Goal: Transaction & Acquisition: Purchase product/service

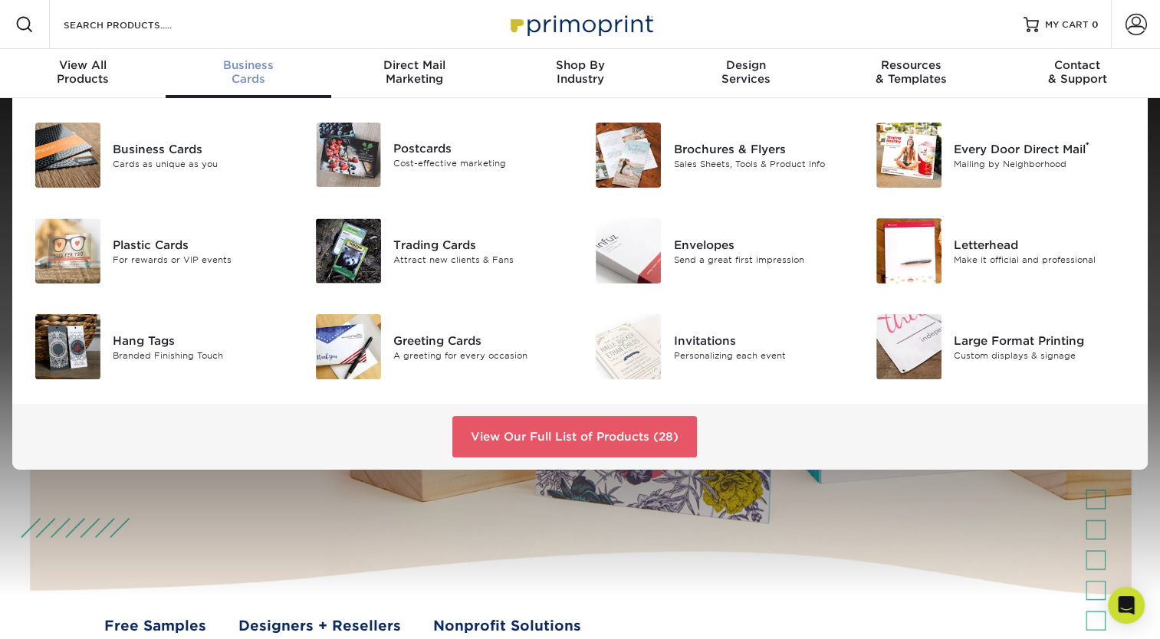
scroll to position [1, 0]
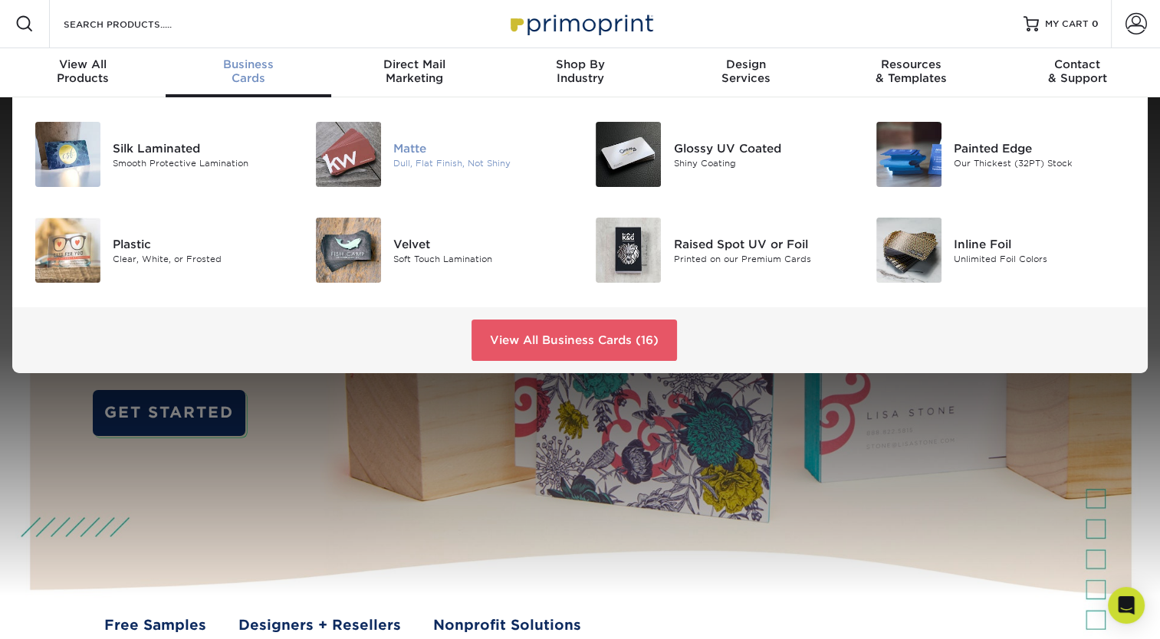
click at [406, 158] on div "Dull, Flat Finish, Not Shiny" at bounding box center [481, 162] width 176 height 13
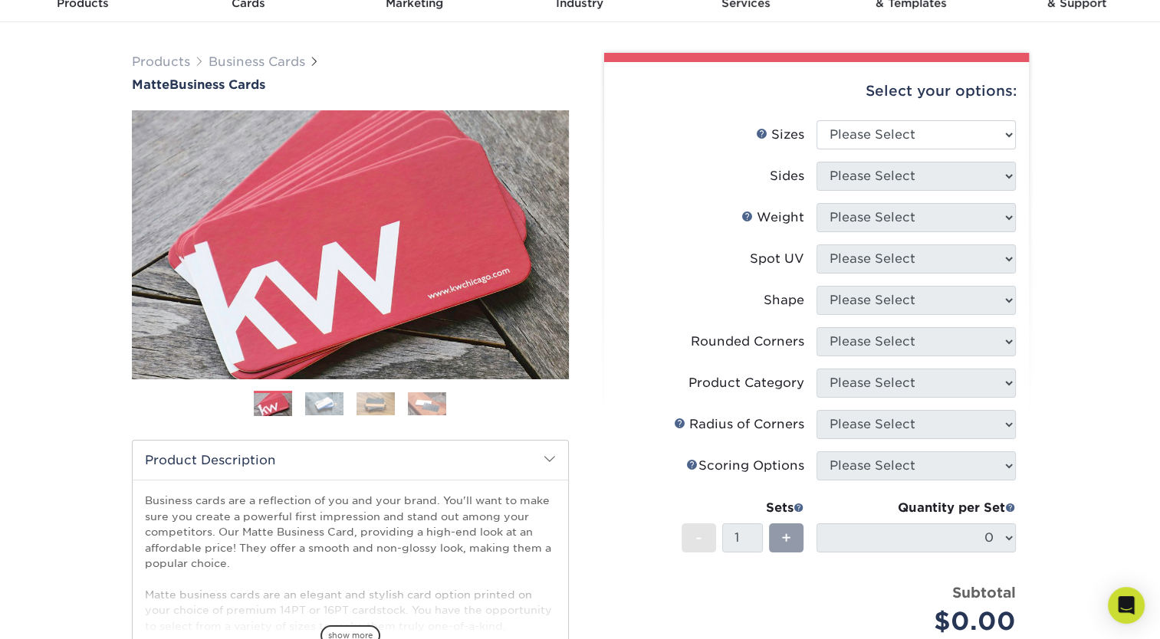
scroll to position [77, 0]
click at [1007, 123] on select "Please Select 1.5" x 3.5" - Mini 1.75" x 3.5" - Mini 2" x 2" - Square 2" x 3" -…" at bounding box center [915, 134] width 199 height 29
select select "2.00x3.50"
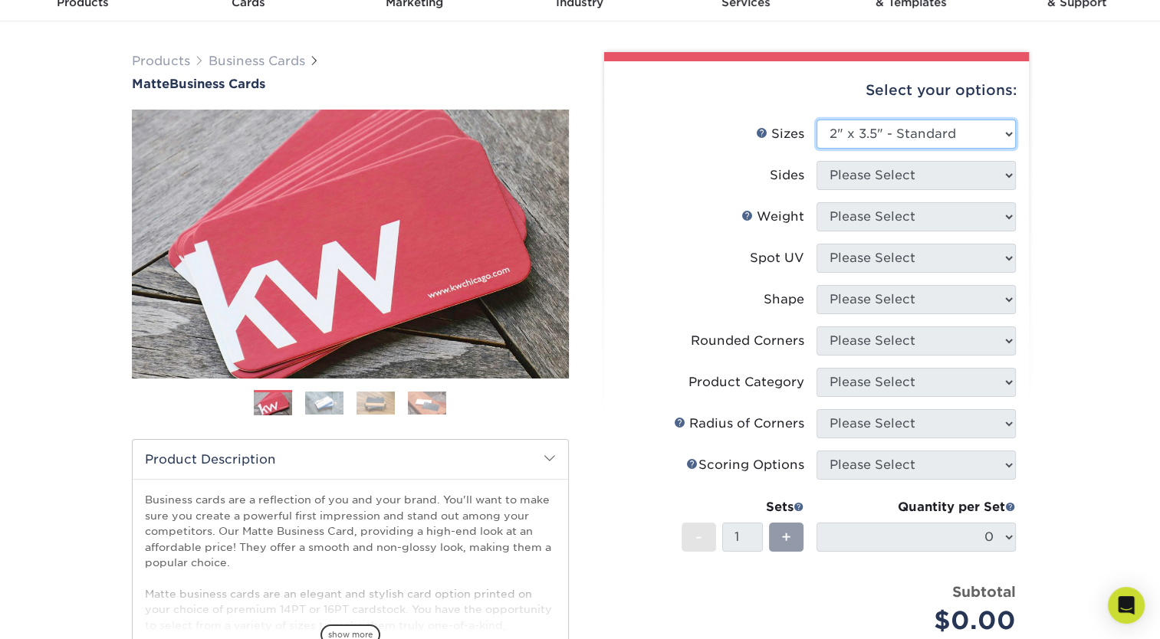
click at [816, 120] on select "Please Select 1.5" x 3.5" - Mini 1.75" x 3.5" - Mini 2" x 2" - Square 2" x 3" -…" at bounding box center [915, 134] width 199 height 29
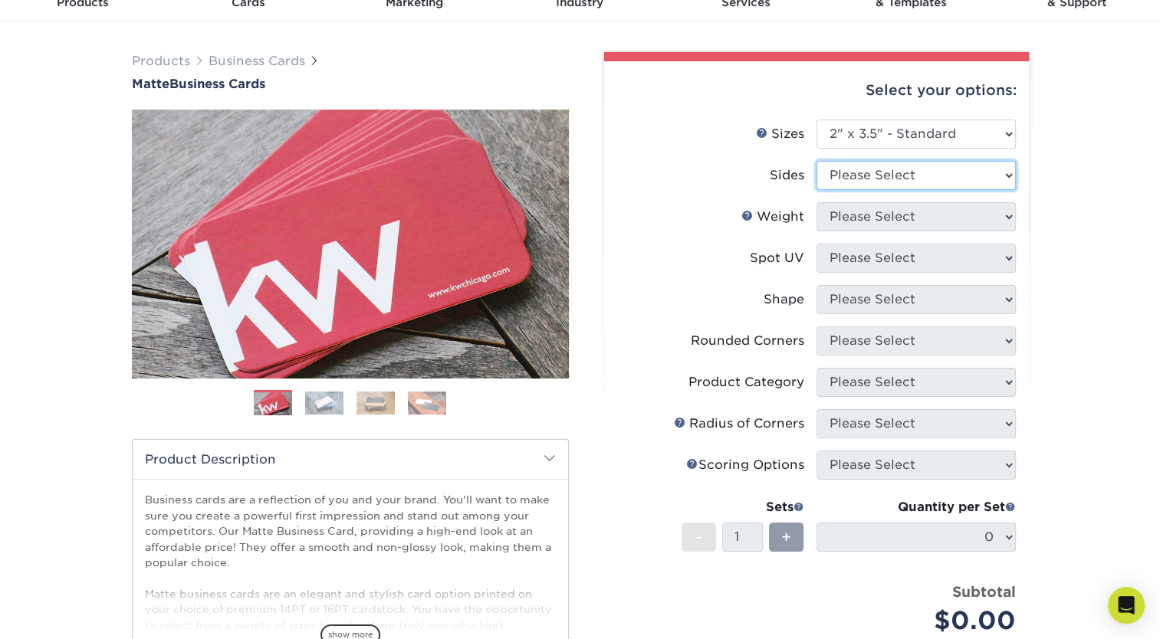
click at [1006, 163] on select "Please Select Print Both Sides Print Front Only" at bounding box center [915, 175] width 199 height 29
select select "13abbda7-1d64-4f25-8bb2-c179b224825d"
click at [816, 161] on select "Please Select Print Both Sides Print Front Only" at bounding box center [915, 175] width 199 height 29
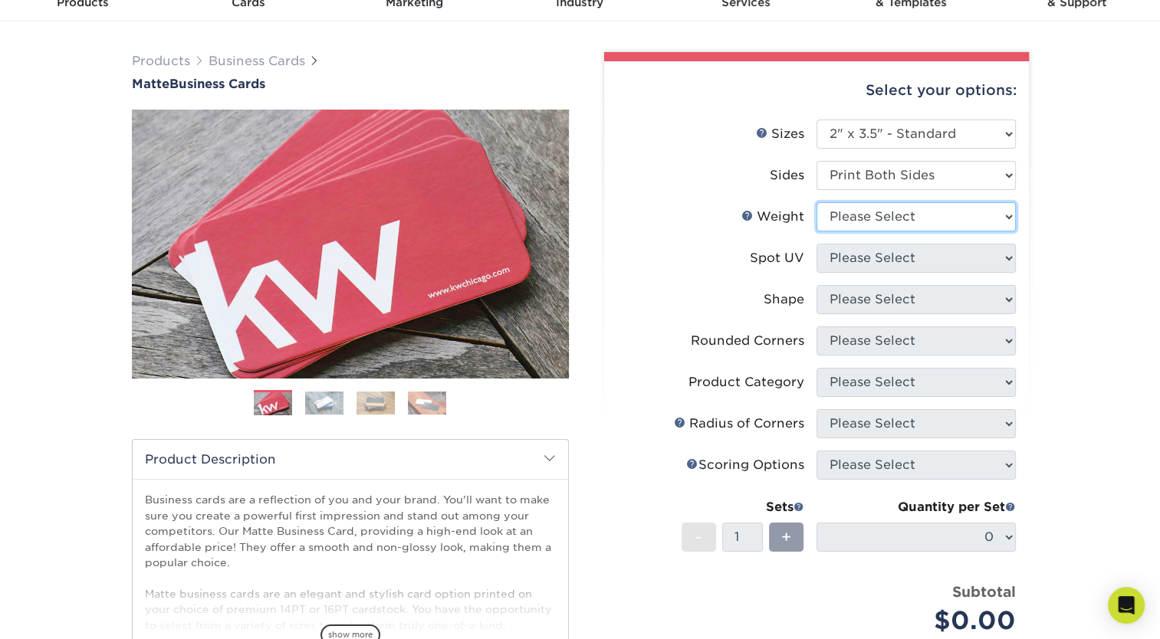
click at [1006, 216] on select "Please Select 16PT 14PT" at bounding box center [915, 216] width 199 height 29
select select "14PT"
click at [816, 202] on select "Please Select 16PT 14PT" at bounding box center [915, 216] width 199 height 29
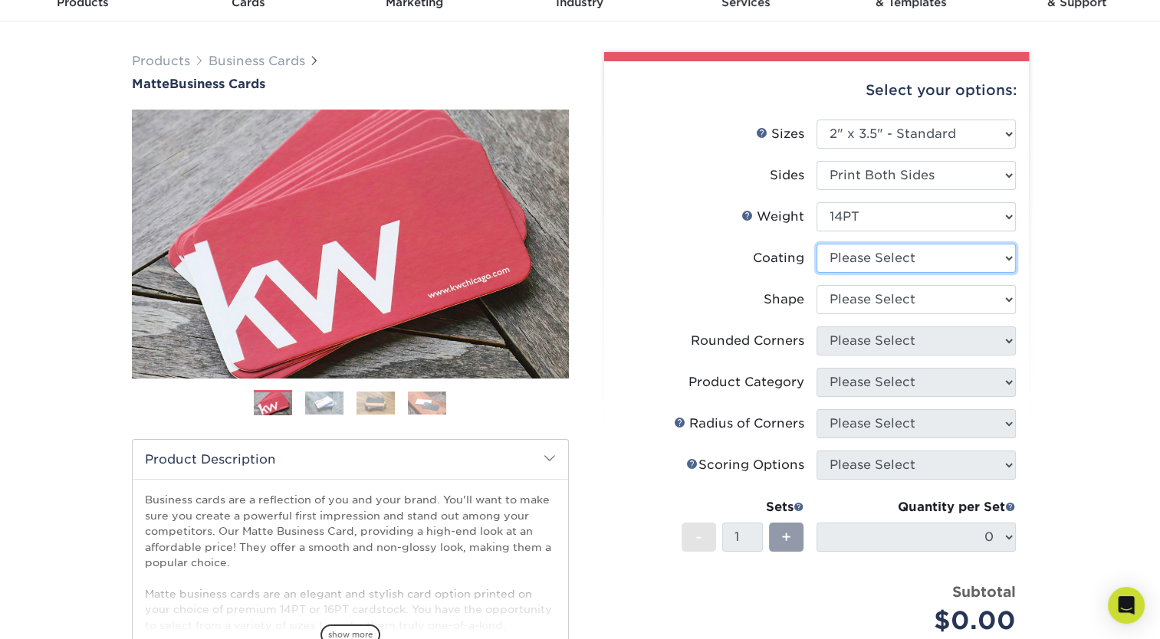
click at [1008, 259] on select at bounding box center [915, 258] width 199 height 29
select select "121bb7b5-3b4d-429f-bd8d-bbf80e953313"
click at [816, 244] on select at bounding box center [915, 258] width 199 height 29
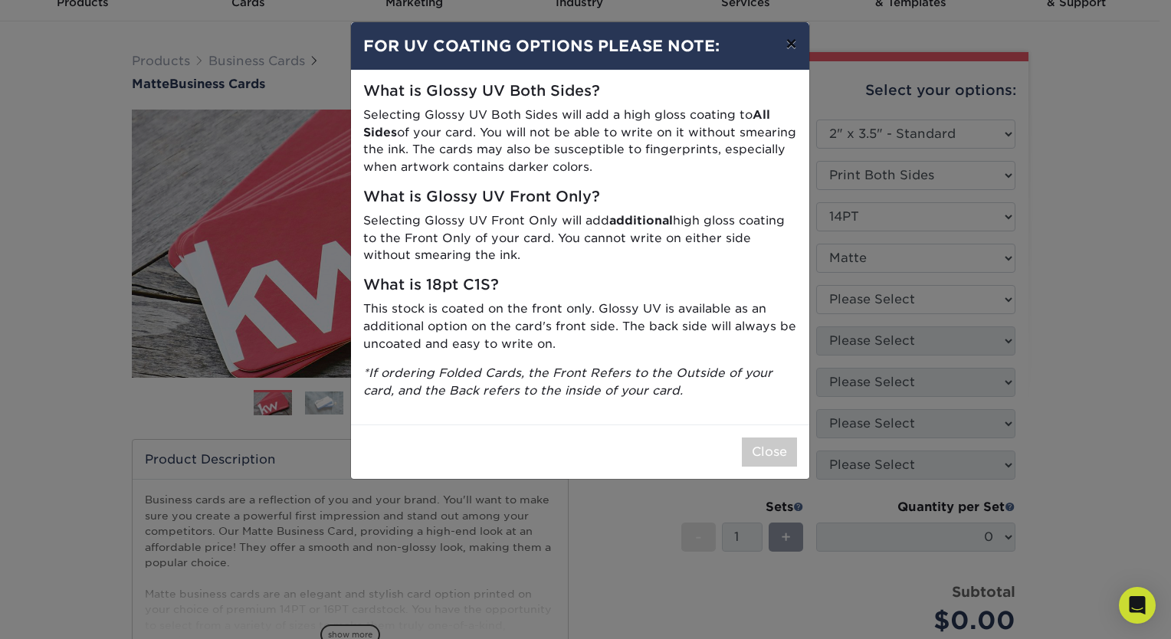
click at [797, 41] on button "×" at bounding box center [790, 43] width 35 height 43
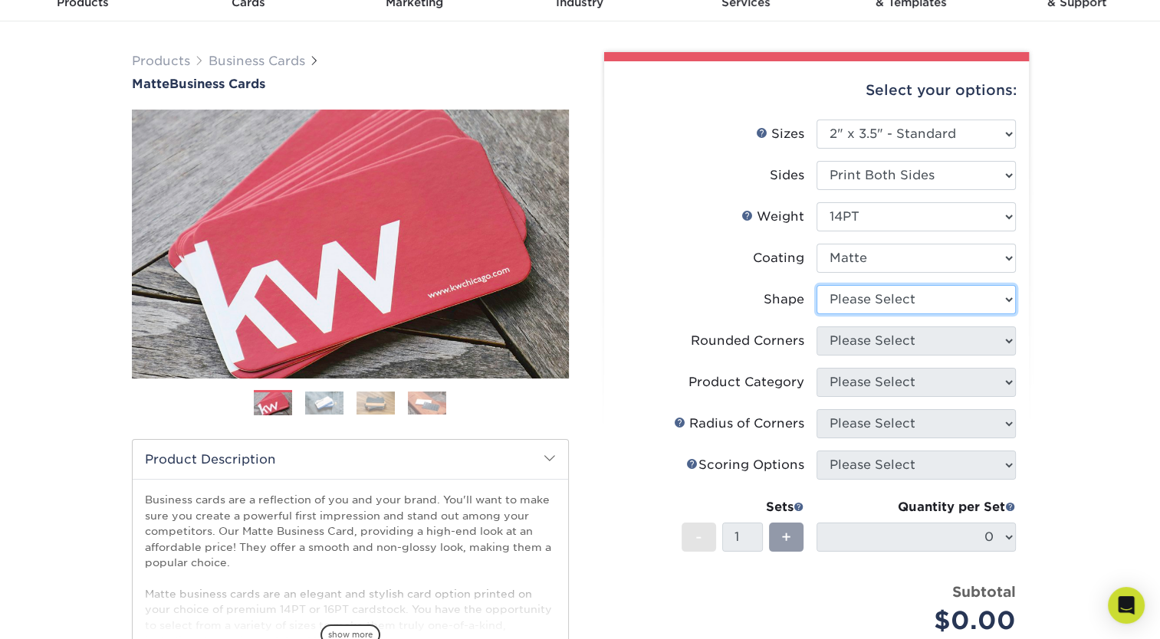
click at [1002, 303] on select "Please Select Standard" at bounding box center [915, 299] width 199 height 29
select select "standard"
click at [816, 285] on select "Please Select Standard" at bounding box center [915, 299] width 199 height 29
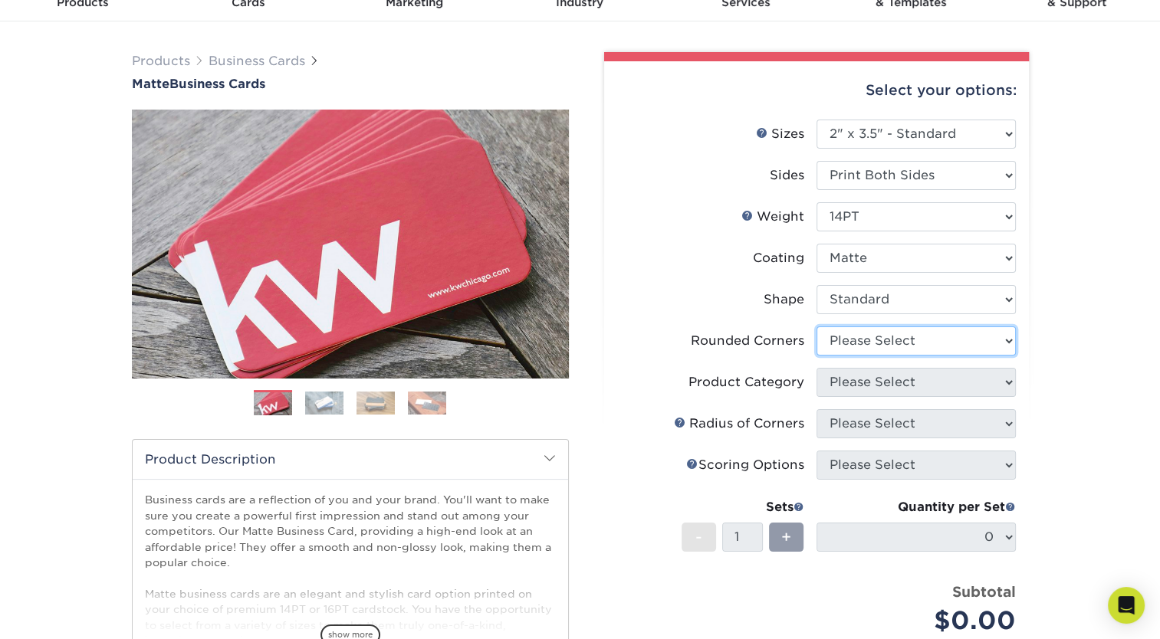
click at [931, 345] on select "Please Select Yes - Round 2 Corners Yes - Round 4 Corners No" at bounding box center [915, 341] width 199 height 29
select select "7672df9e-0e0a-464d-8e1f-920c575e4da3"
click at [816, 327] on select "Please Select Yes - Round 2 Corners Yes - Round 4 Corners No" at bounding box center [915, 341] width 199 height 29
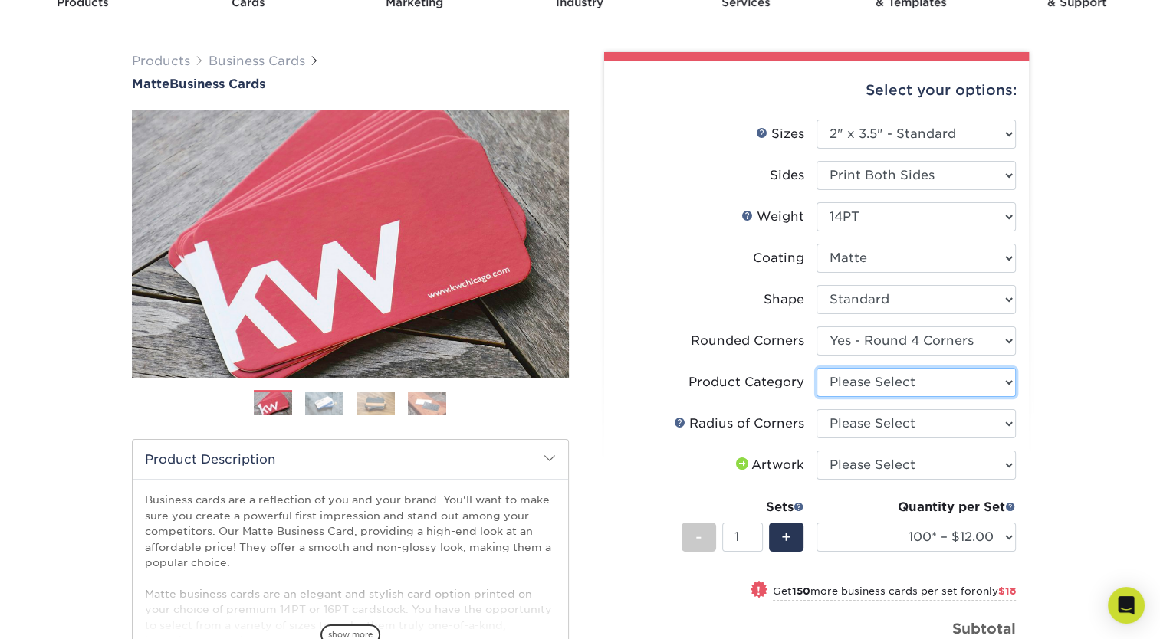
click at [944, 385] on select "Please Select Business Cards" at bounding box center [915, 382] width 199 height 29
select select "3b5148f1-0588-4f88-a218-97bcfdce65c1"
click at [816, 368] on select "Please Select Business Cards" at bounding box center [915, 382] width 199 height 29
click at [923, 424] on select "Please Select Rounded 1/8" Rounded 1/4"" at bounding box center [915, 423] width 199 height 29
select select "589680c7-ee9a-431b-9d12-d7aeb1386a97"
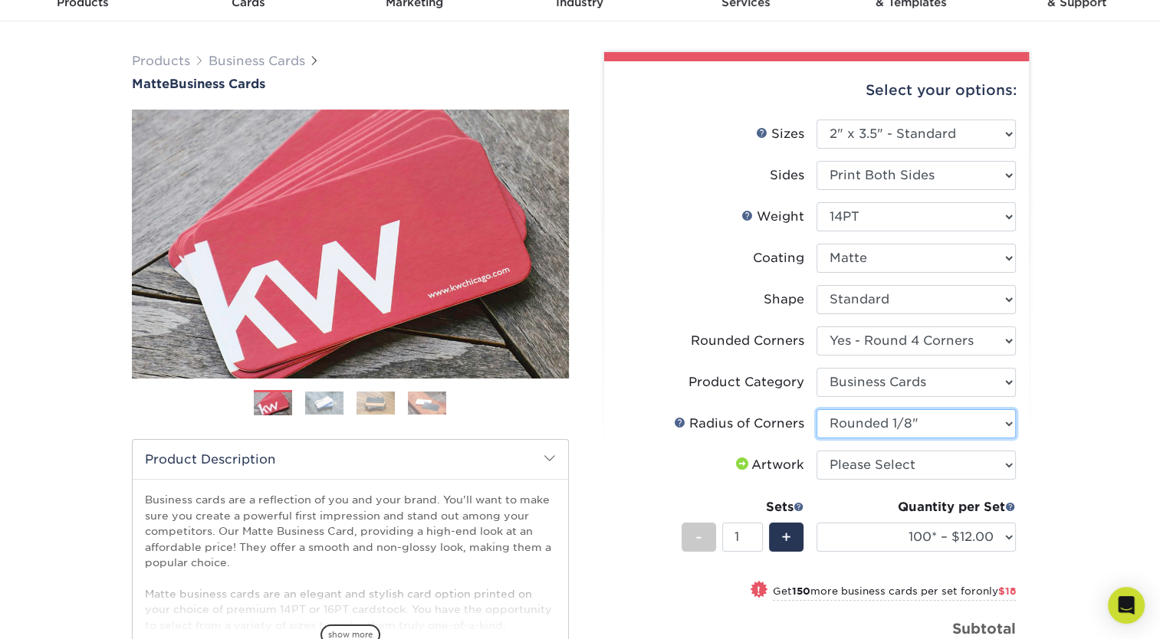
click at [816, 409] on select "Please Select Rounded 1/8" Rounded 1/4"" at bounding box center [915, 423] width 199 height 29
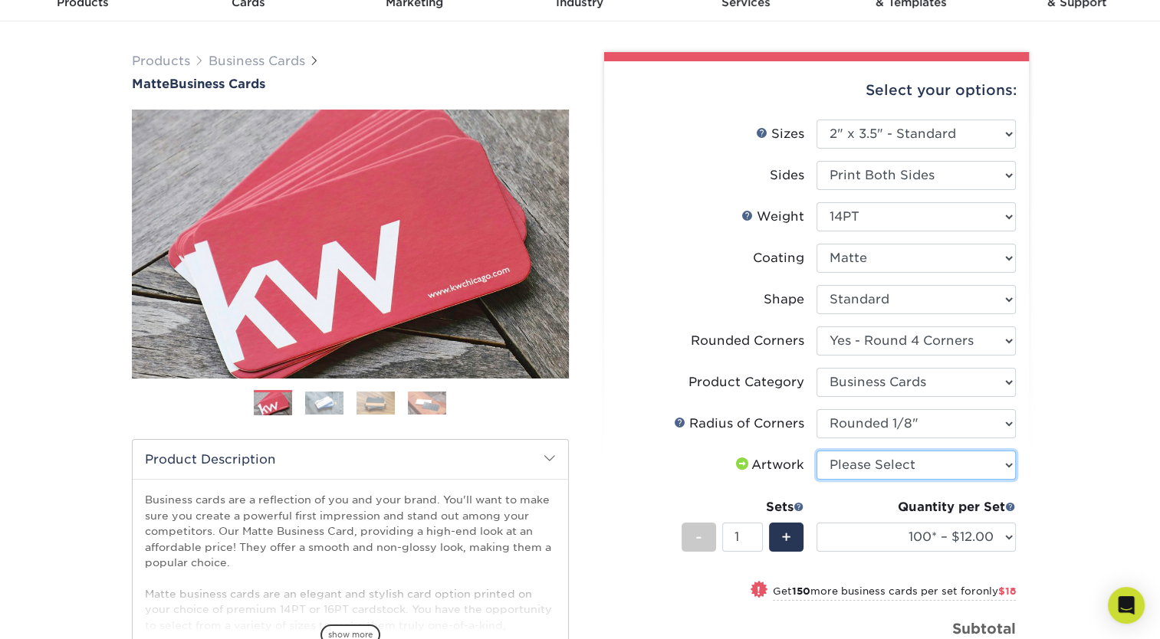
click at [934, 461] on select "Please Select I will upload files I need a design - $100" at bounding box center [915, 465] width 199 height 29
select select "upload"
click at [816, 451] on select "Please Select I will upload files I need a design - $100" at bounding box center [915, 465] width 199 height 29
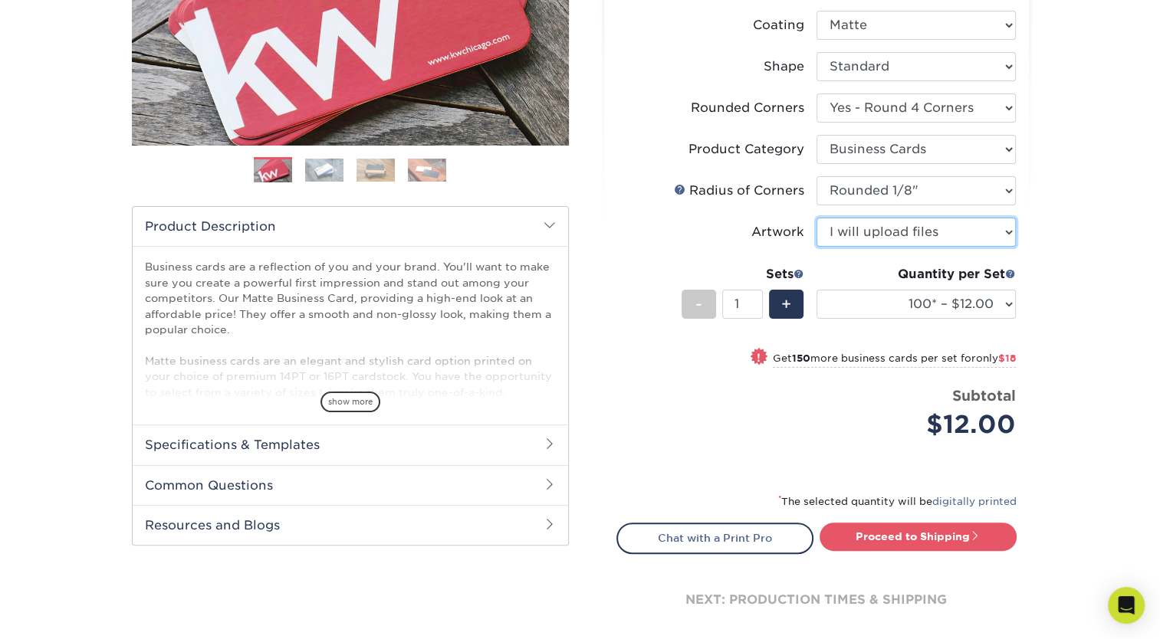
scroll to position [316, 0]
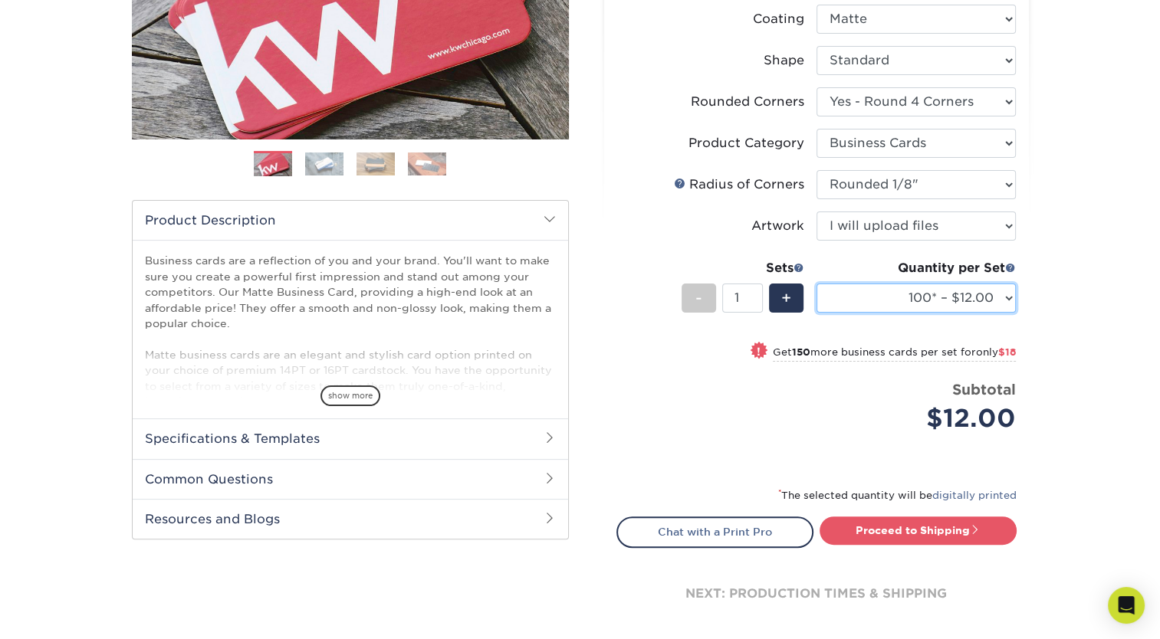
click at [1009, 295] on select "100* – $12.00 250* – $30.00 500 – $60.00 1000 – $74.00 2500 – $136.00 5000 – $2…" at bounding box center [915, 298] width 199 height 29
select select "250* – $30.00"
click at [816, 284] on select "100* – $12.00 250* – $30.00 500 – $60.00 1000 – $74.00 2500 – $136.00 5000 – $2…" at bounding box center [915, 298] width 199 height 29
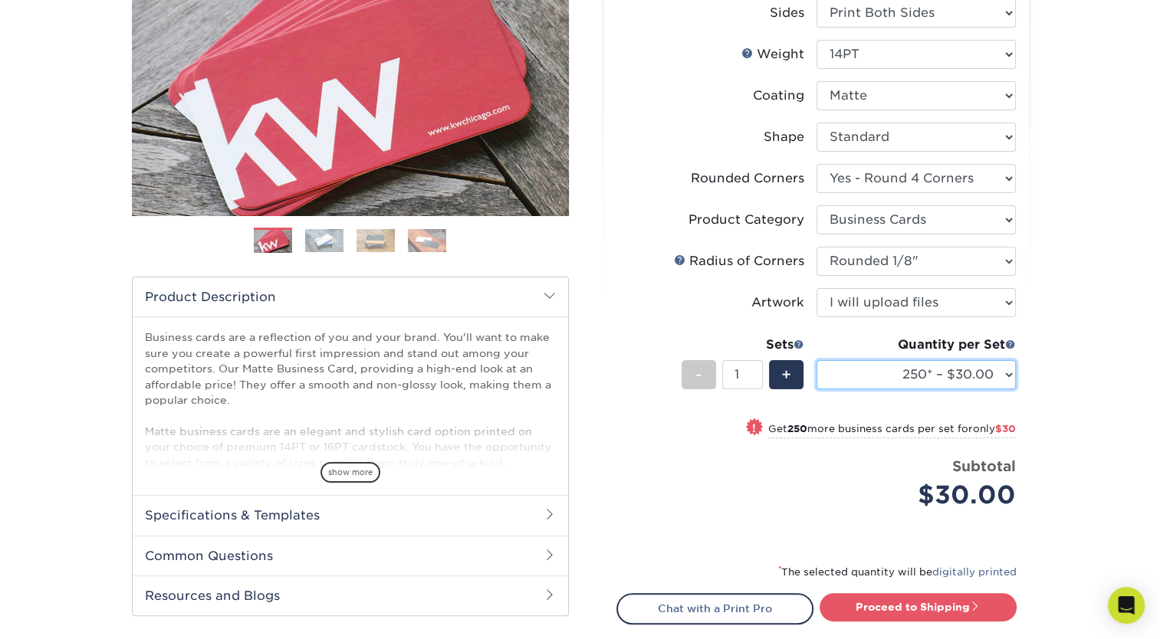
scroll to position [170, 0]
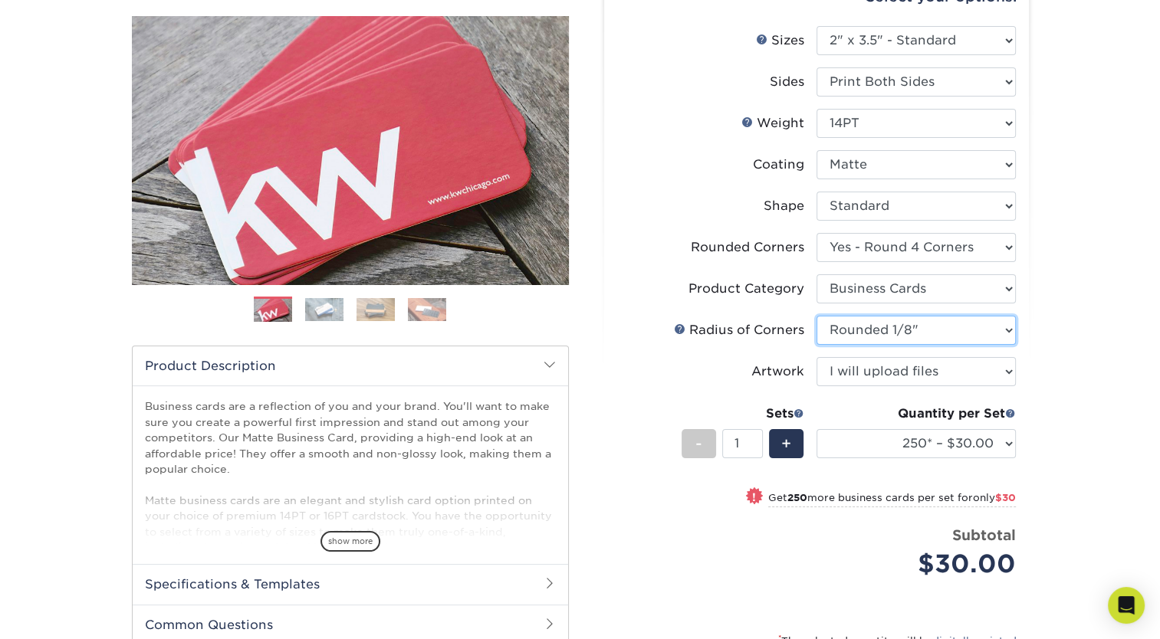
click at [1006, 329] on select "Please Select Rounded 1/8" Rounded 1/4"" at bounding box center [915, 330] width 199 height 29
select select "479fbfe7-6a0c-4895-8c9a-81739b7486c9"
click at [816, 316] on select "Please Select Rounded 1/8" Rounded 1/4"" at bounding box center [915, 330] width 199 height 29
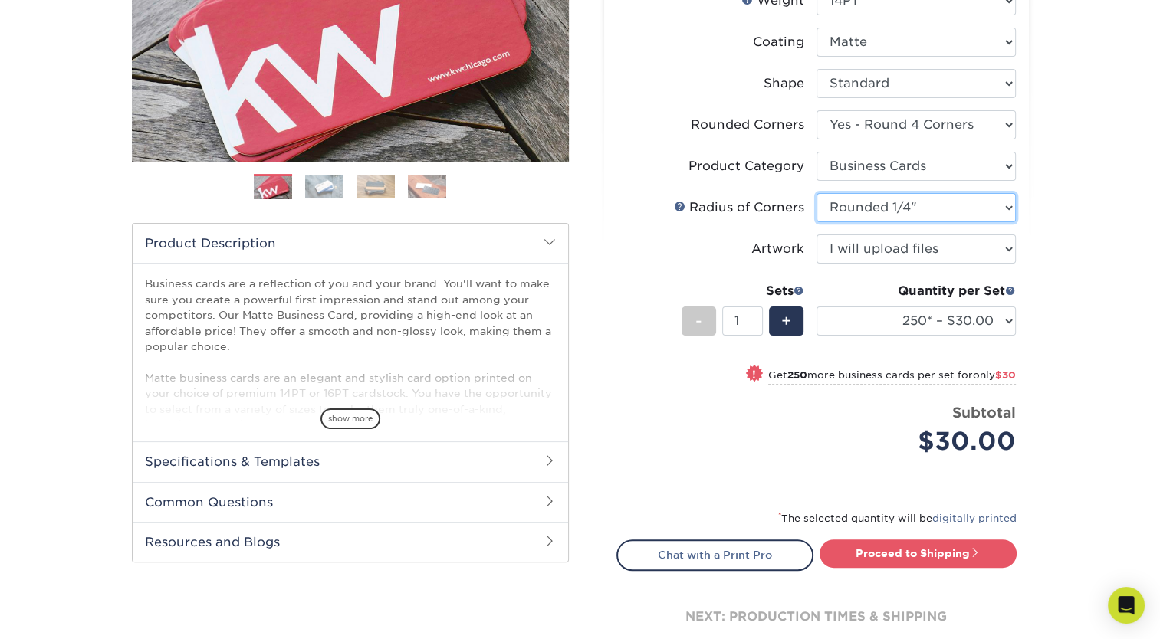
scroll to position [313, 0]
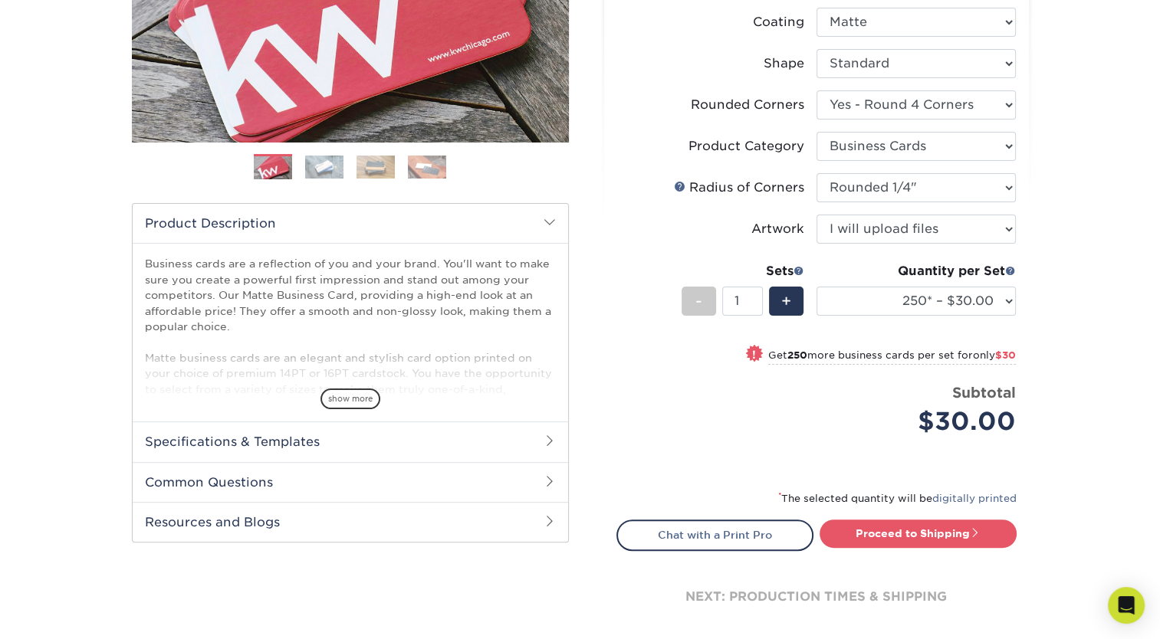
click at [548, 471] on h2 "Common Questions" at bounding box center [350, 482] width 435 height 40
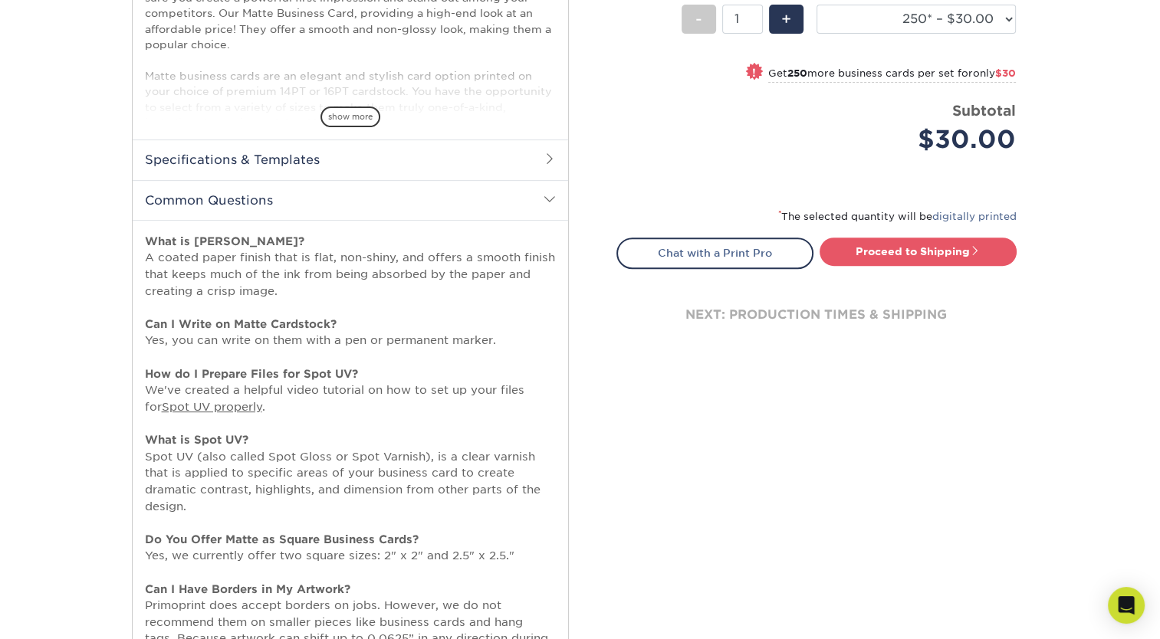
scroll to position [579, 0]
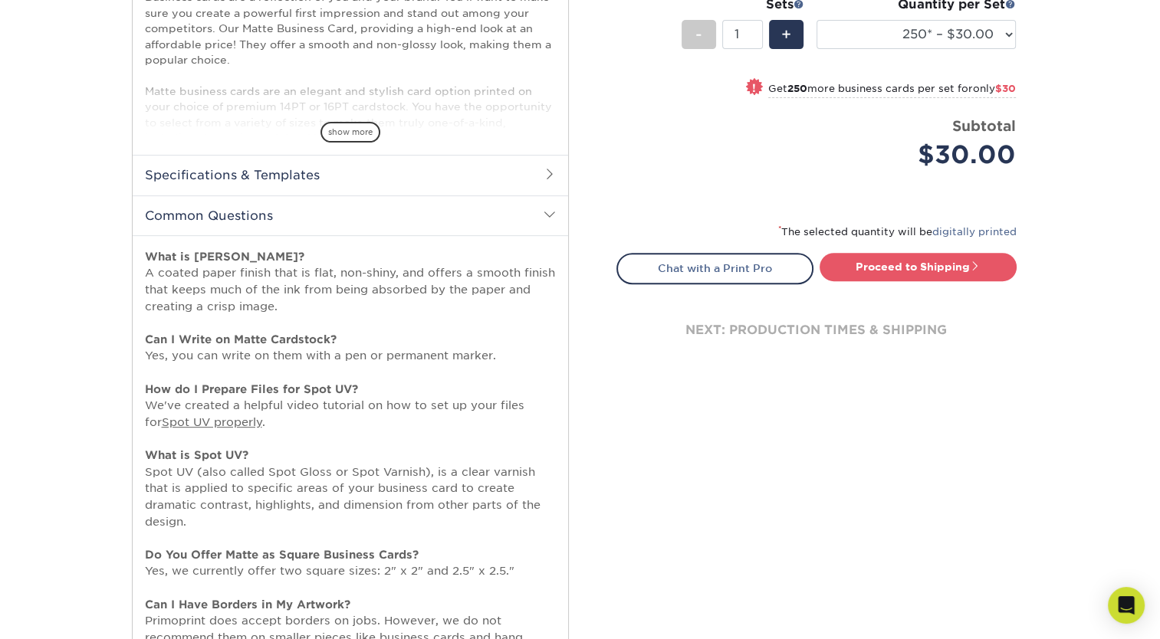
click at [552, 169] on span at bounding box center [549, 174] width 12 height 12
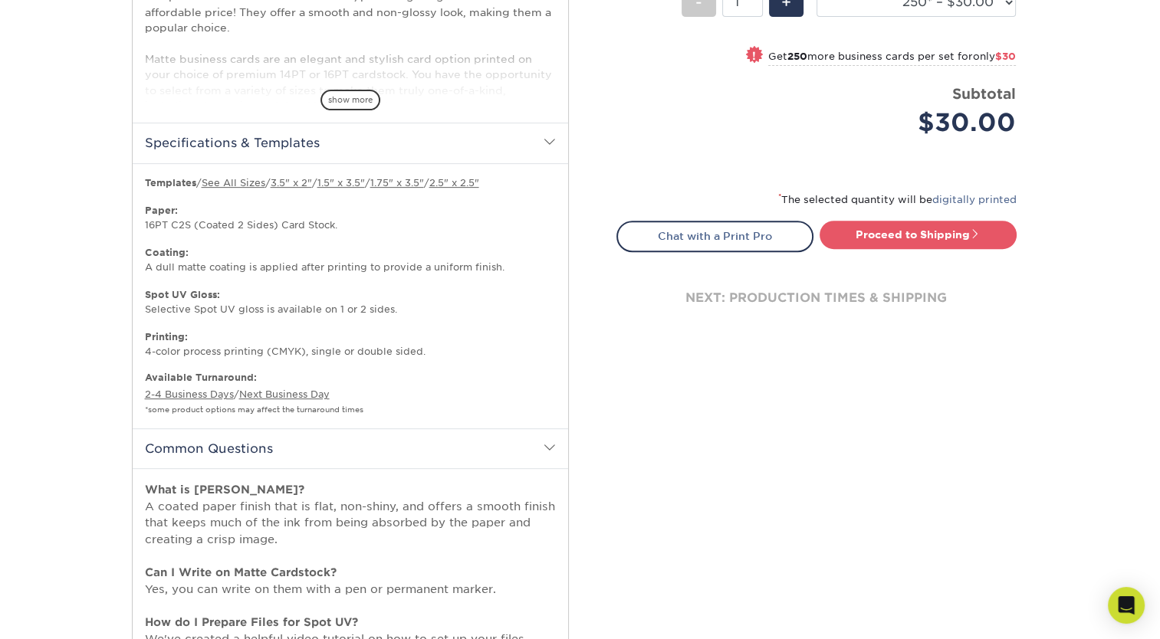
scroll to position [612, 0]
click at [963, 238] on link "Proceed to Shipping" at bounding box center [917, 234] width 197 height 28
type input "Set 1"
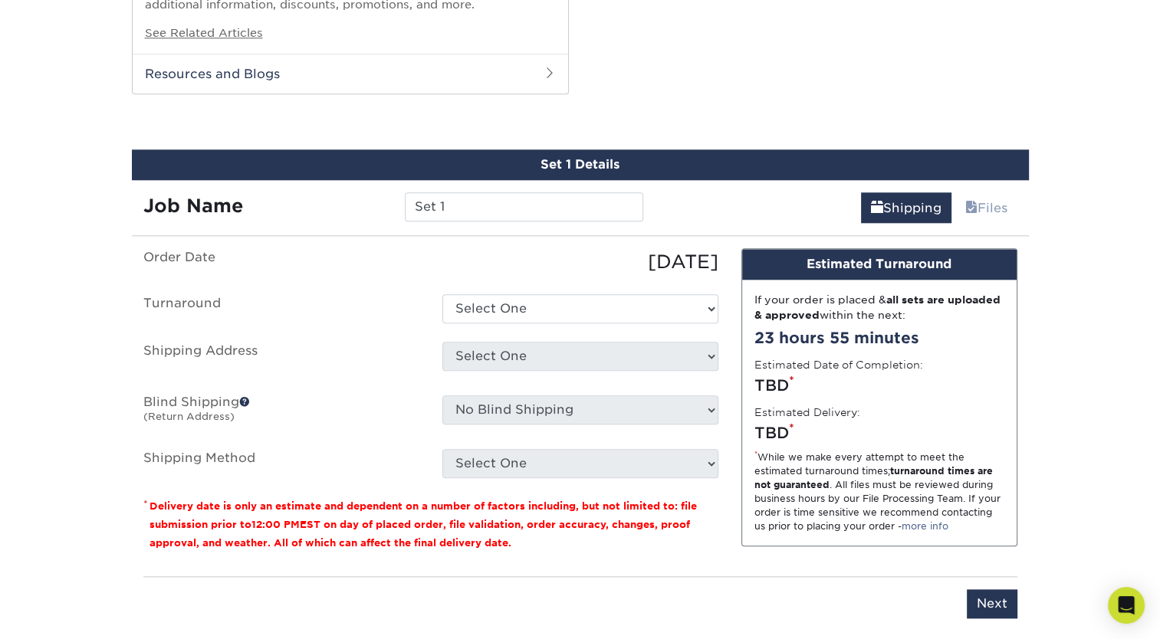
scroll to position [1611, 0]
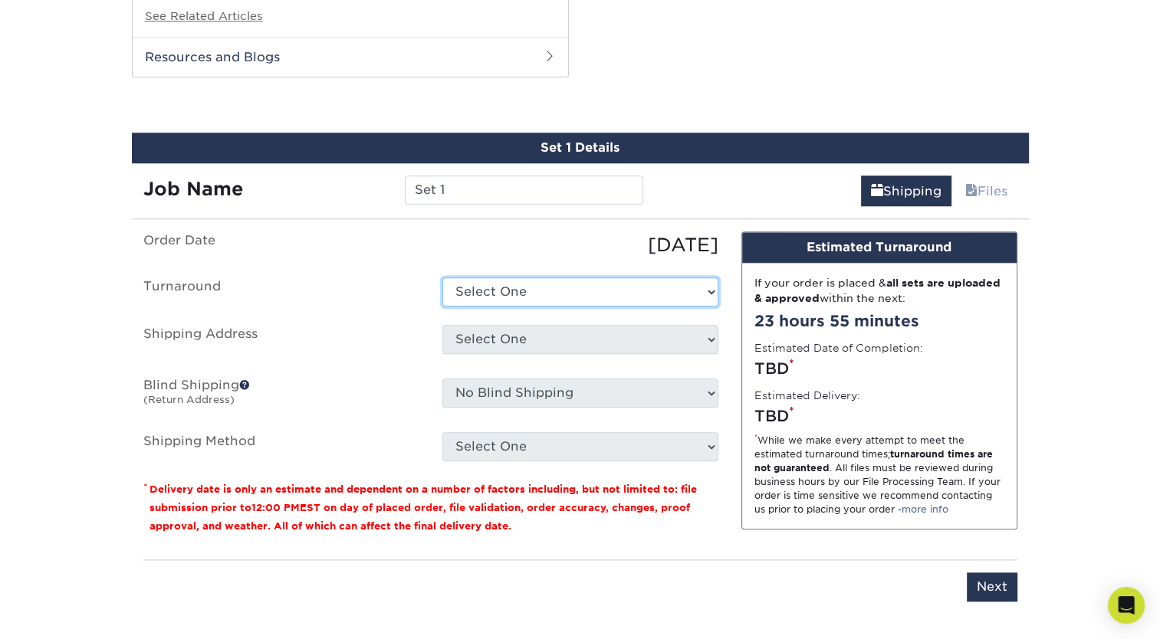
click at [711, 287] on select "Select One 2-4 Business Days 2 Day Next Business Day" at bounding box center [580, 291] width 276 height 29
select select "15a61688-234b-40be-8ec7-8bbd06ed7eec"
click at [442, 277] on select "Select One 2-4 Business Days 2 Day Next Business Day" at bounding box center [580, 291] width 276 height 29
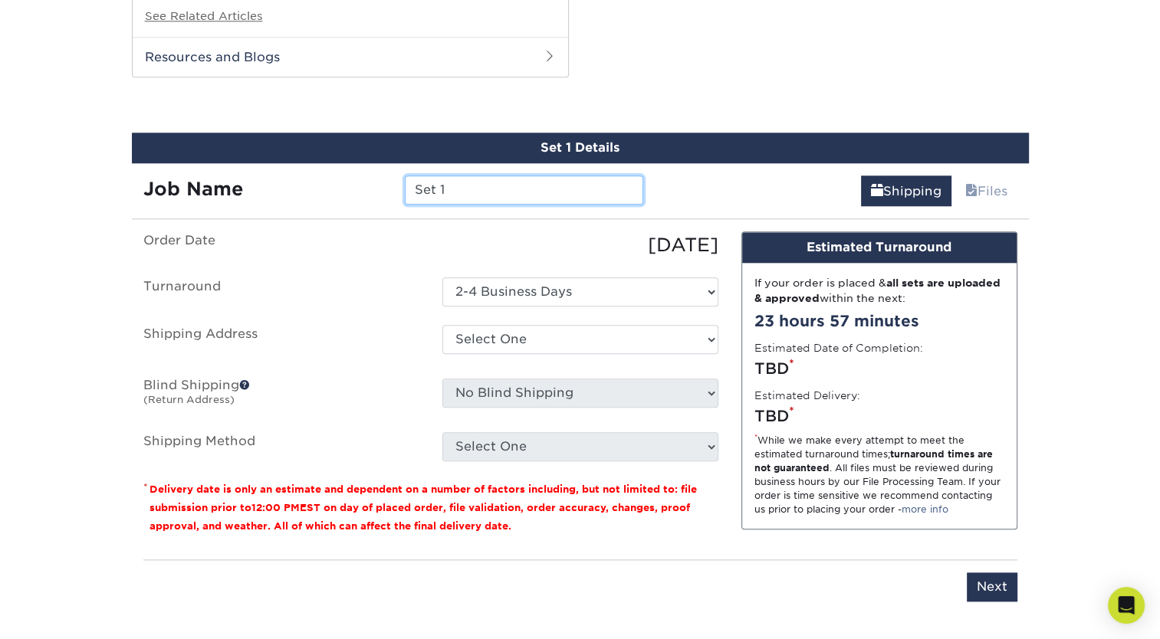
drag, startPoint x: 458, startPoint y: 189, endPoint x: 315, endPoint y: 174, distance: 144.2
click at [315, 176] on div "Job Name Set 1" at bounding box center [394, 190] width 524 height 29
type input "Planting Seeds"
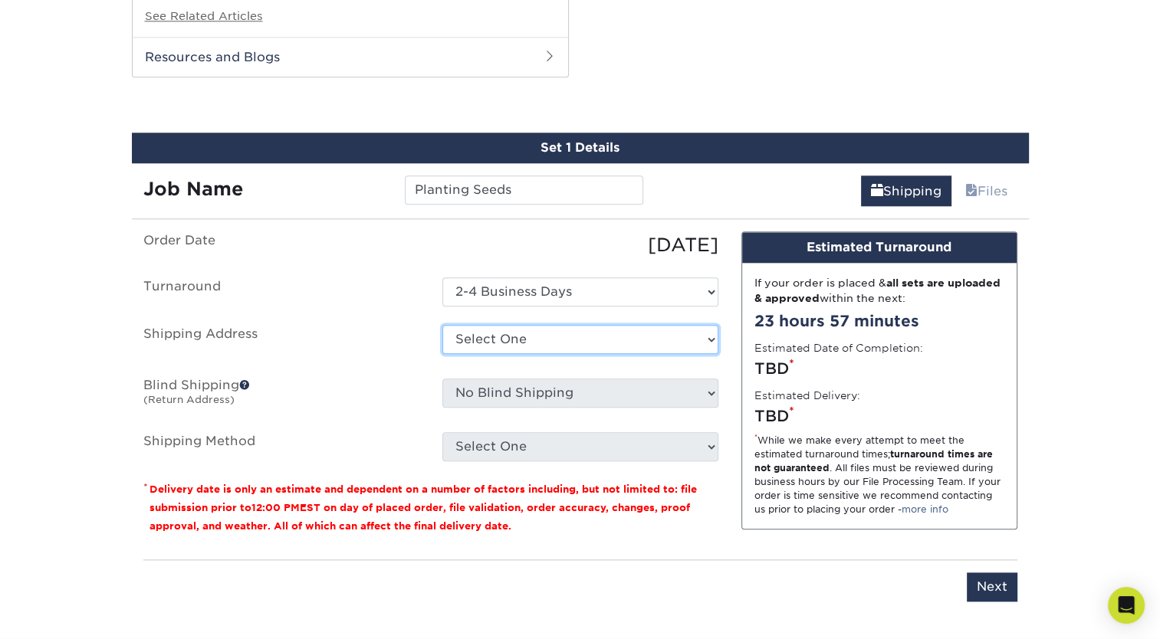
click at [503, 338] on select "Select One + Add New Address - Login" at bounding box center [580, 339] width 276 height 29
click at [442, 354] on select "Select One + Add New Address - Login" at bounding box center [580, 339] width 276 height 29
select select "-1"
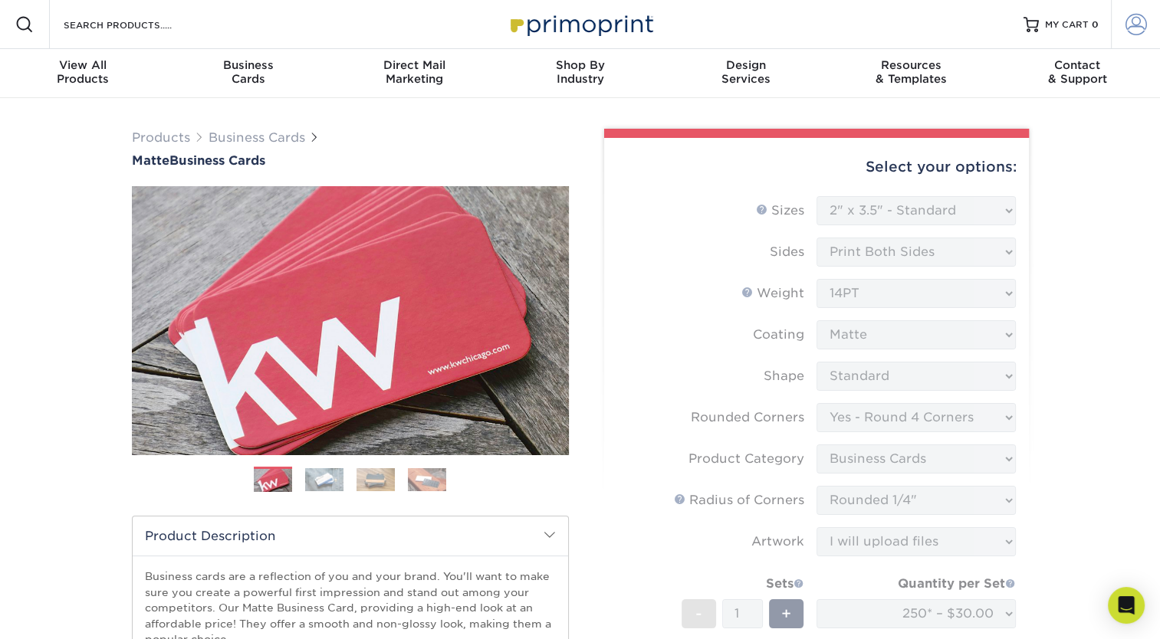
click at [1131, 27] on span at bounding box center [1135, 24] width 21 height 21
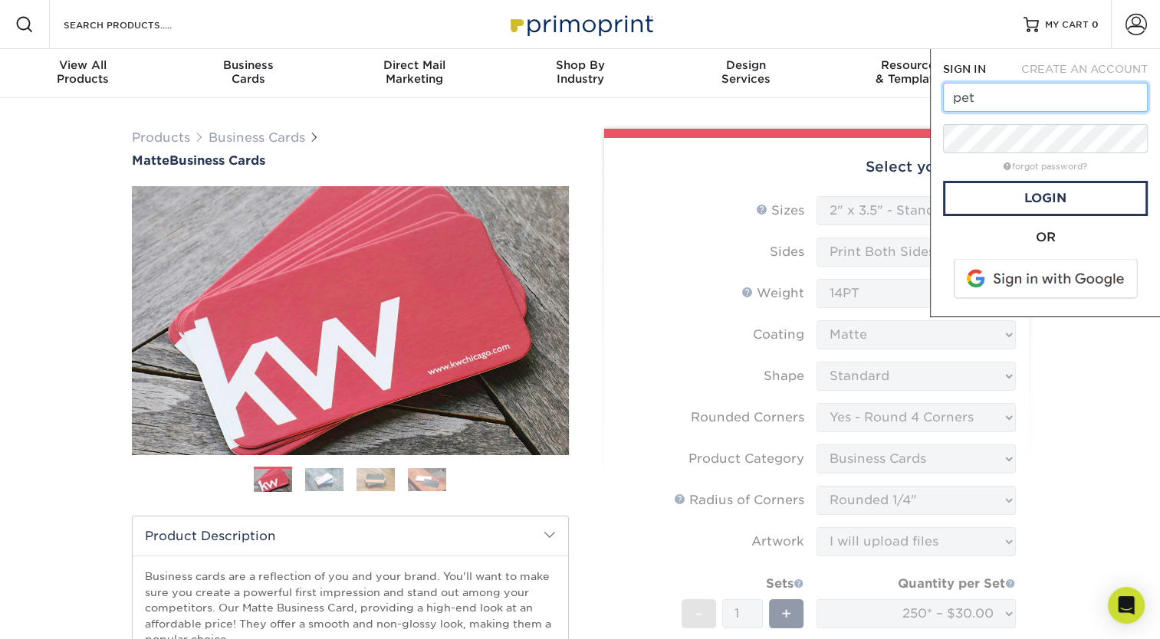
type input "[EMAIL_ADDRESS][DOMAIN_NAME]"
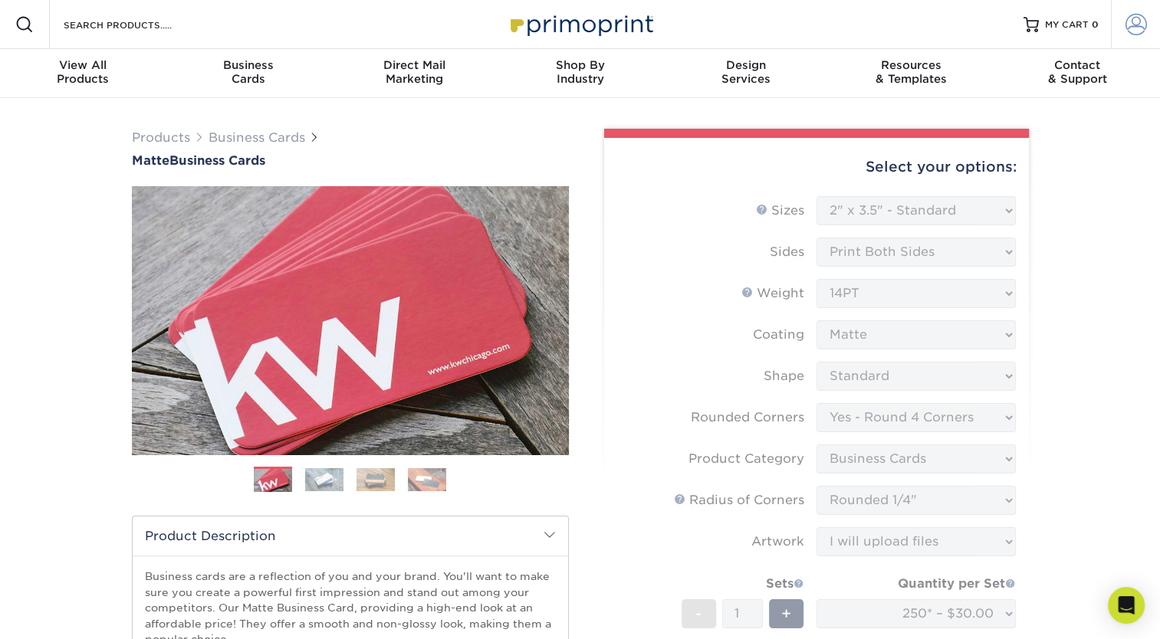
click at [1131, 15] on span at bounding box center [1135, 24] width 21 height 21
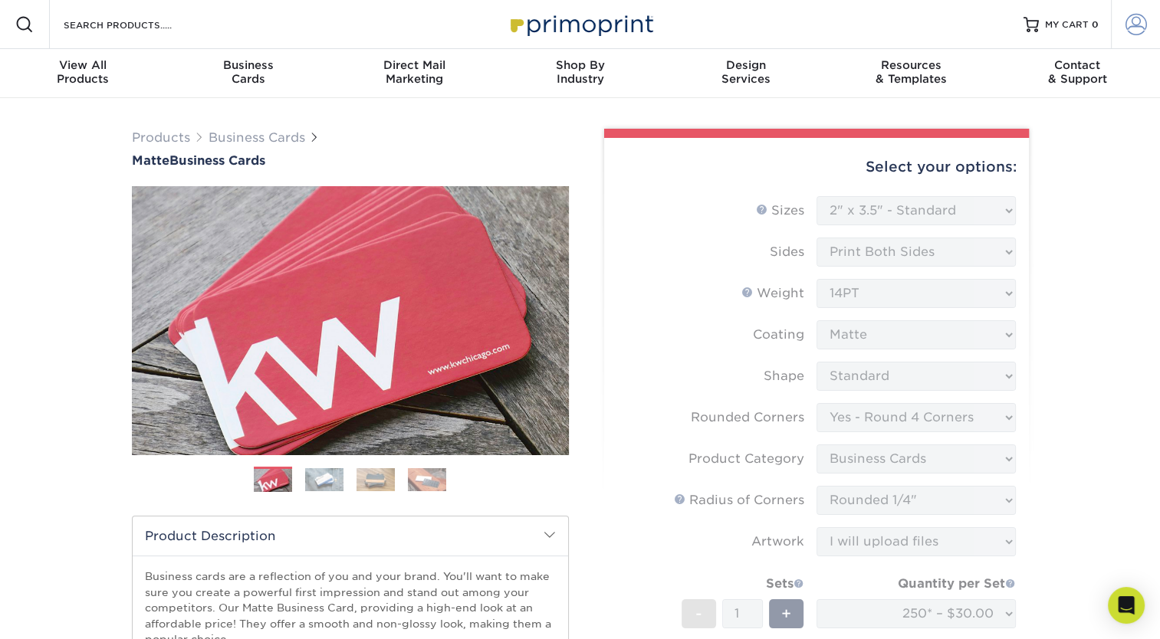
click at [1144, 30] on span at bounding box center [1135, 24] width 21 height 21
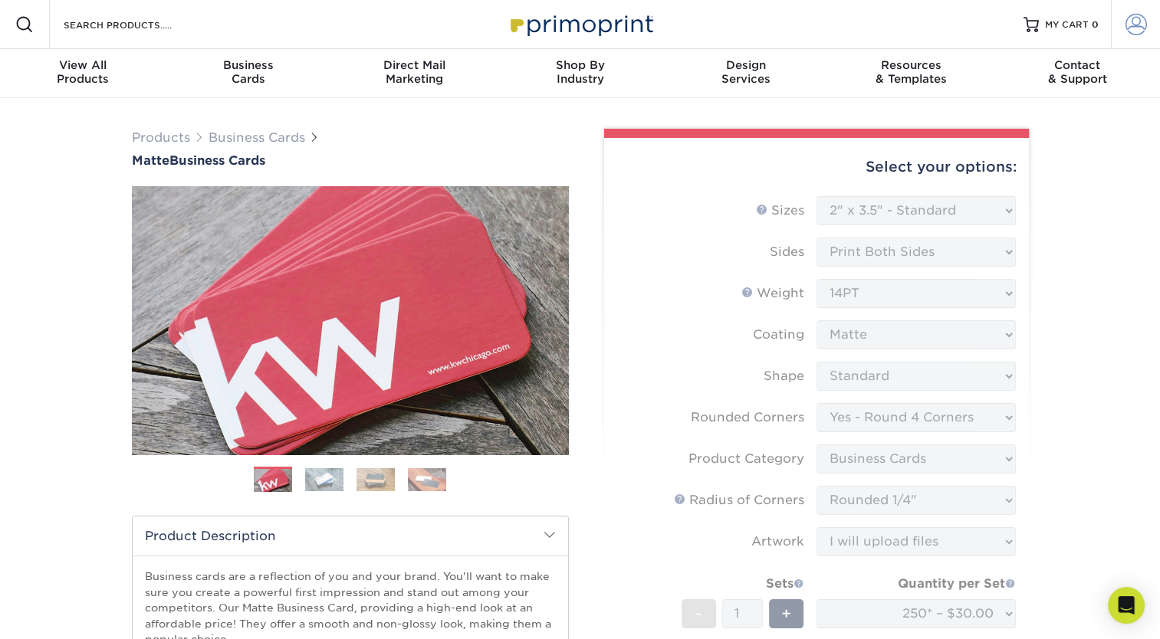
click at [1138, 27] on span at bounding box center [1135, 24] width 21 height 21
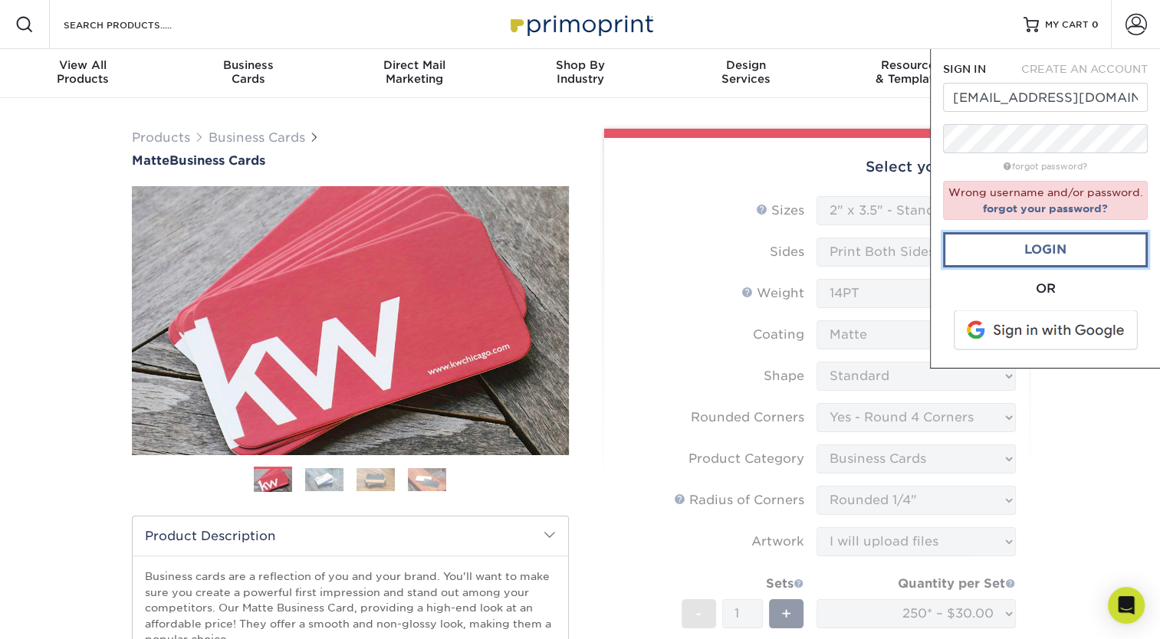
click at [1082, 256] on link "Login" at bounding box center [1045, 249] width 205 height 35
click at [1058, 241] on link "Login" at bounding box center [1045, 249] width 205 height 35
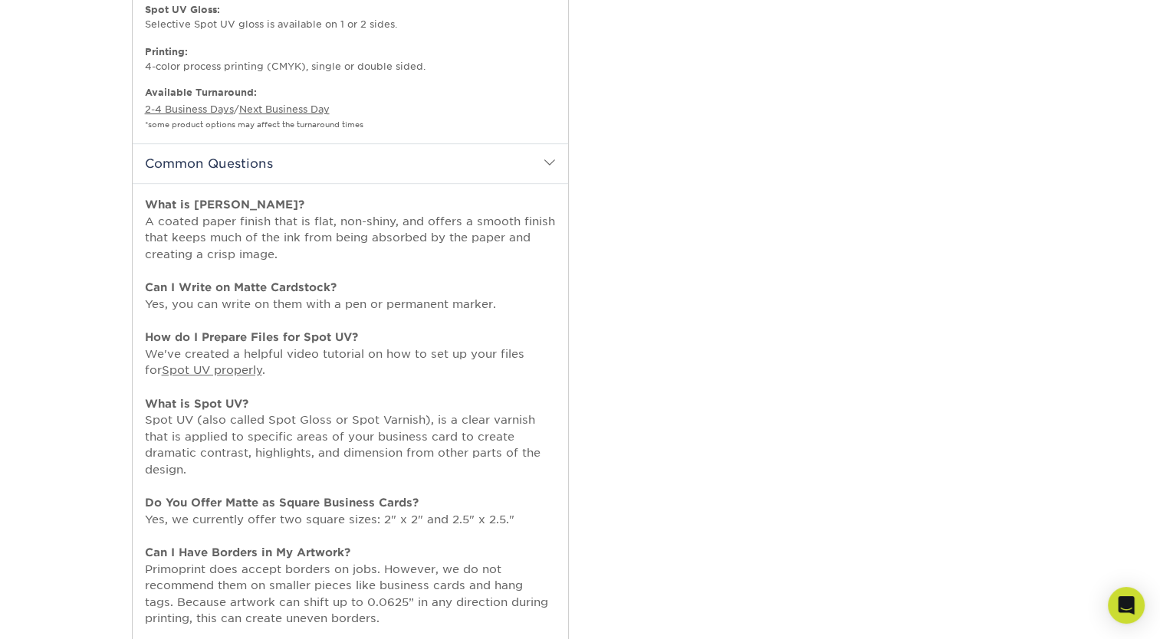
scroll to position [898, 0]
drag, startPoint x: 731, startPoint y: 207, endPoint x: 693, endPoint y: 168, distance: 54.7
click at [731, 205] on div "Select your options: Sizes Help Sizes Please Select 1.5" x 3.5" - Mini -" at bounding box center [810, 20] width 460 height 1578
